Goal: Navigation & Orientation: Find specific page/section

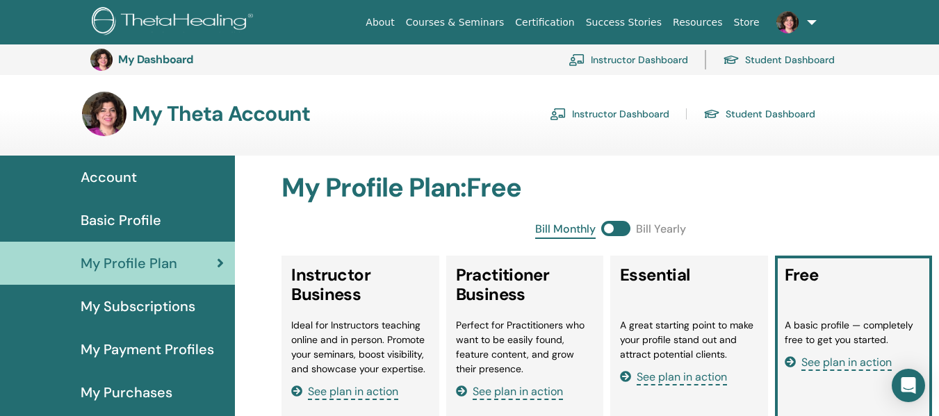
scroll to position [170, 0]
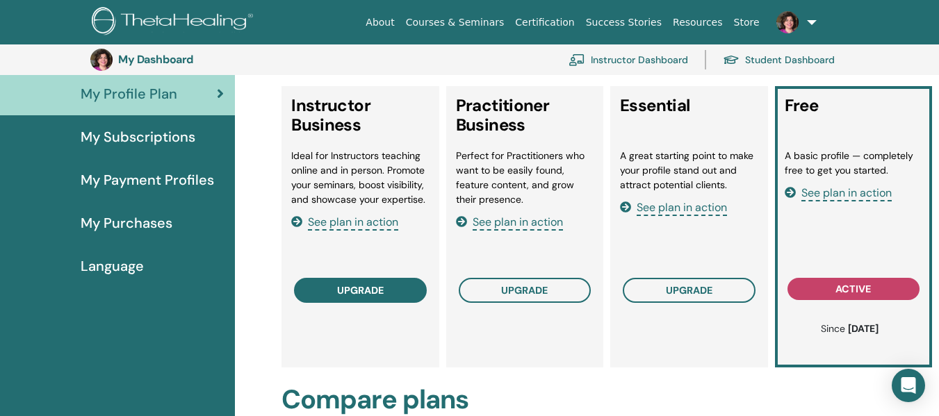
click at [348, 288] on span "upgrade" at bounding box center [360, 290] width 47 height 11
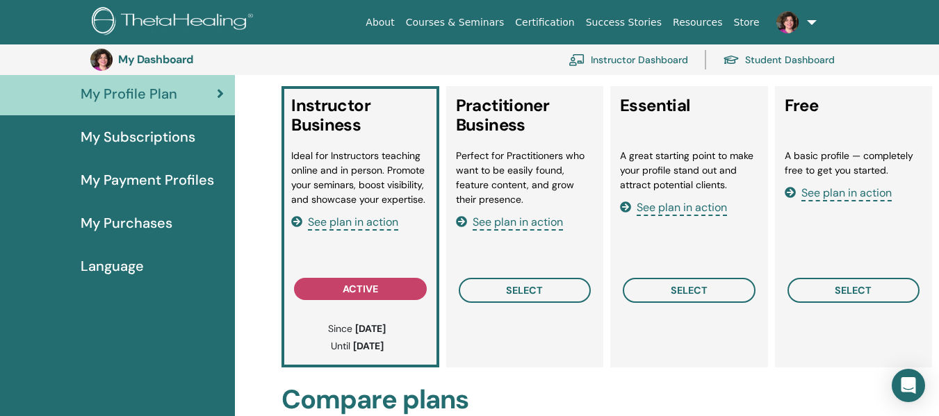
click at [364, 226] on span "See plan in action" at bounding box center [353, 223] width 90 height 16
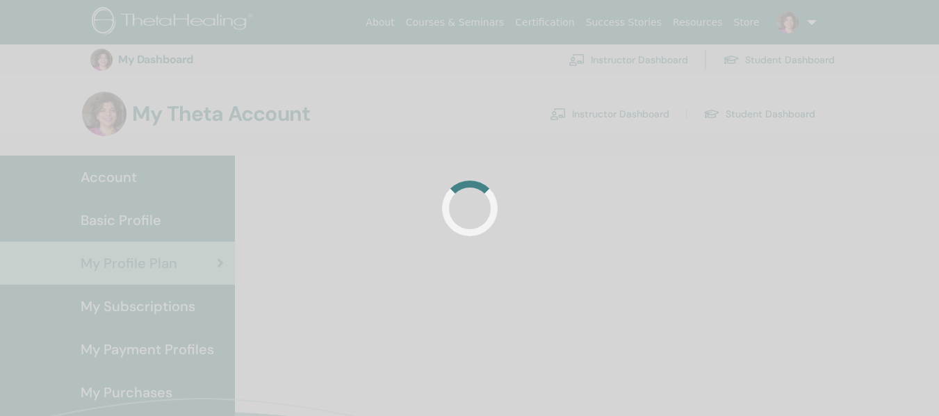
scroll to position [168, 0]
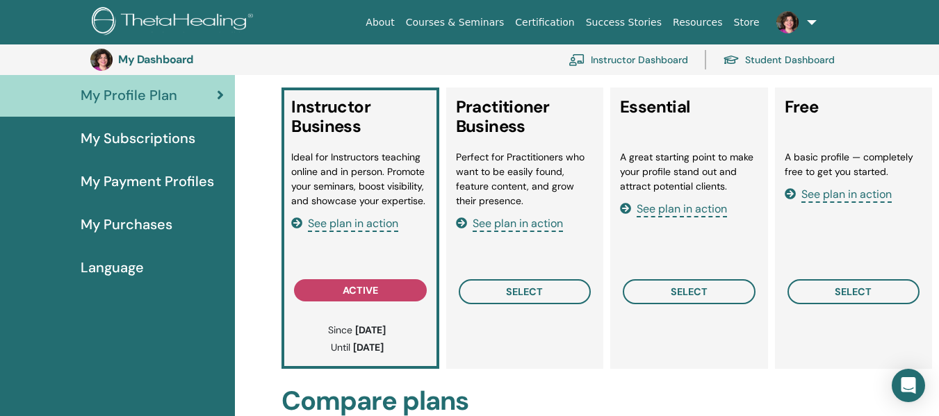
click at [211, 101] on div "My Profile Plan" at bounding box center [117, 95] width 213 height 21
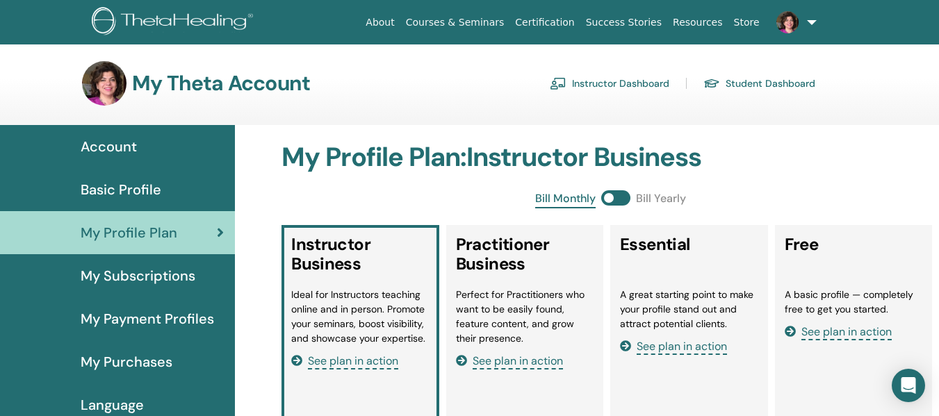
click at [108, 92] on img at bounding box center [104, 83] width 44 height 44
click at [612, 83] on link "Instructor Dashboard" at bounding box center [610, 83] width 120 height 22
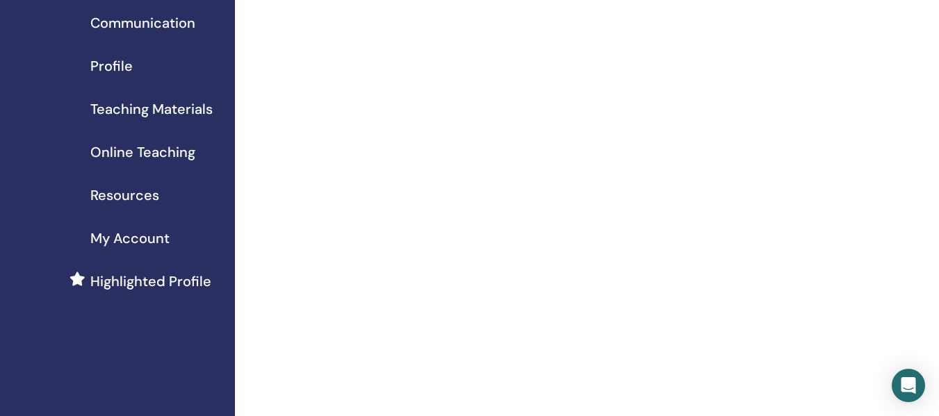
scroll to position [278, 0]
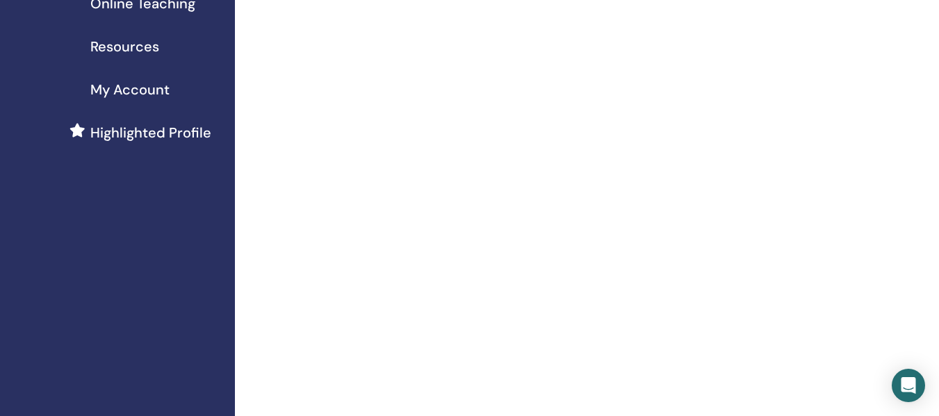
click at [140, 131] on span "Highlighted Profile" at bounding box center [150, 132] width 121 height 21
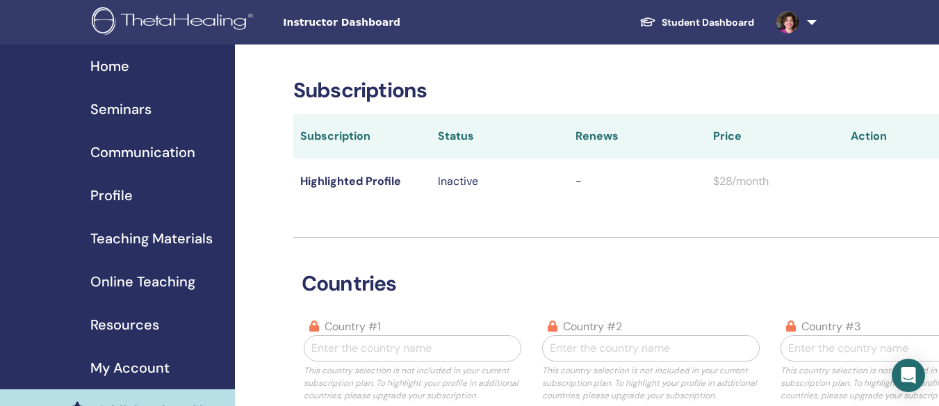
click at [138, 363] on span "My Account" at bounding box center [129, 367] width 79 height 21
